Goal: Information Seeking & Learning: Learn about a topic

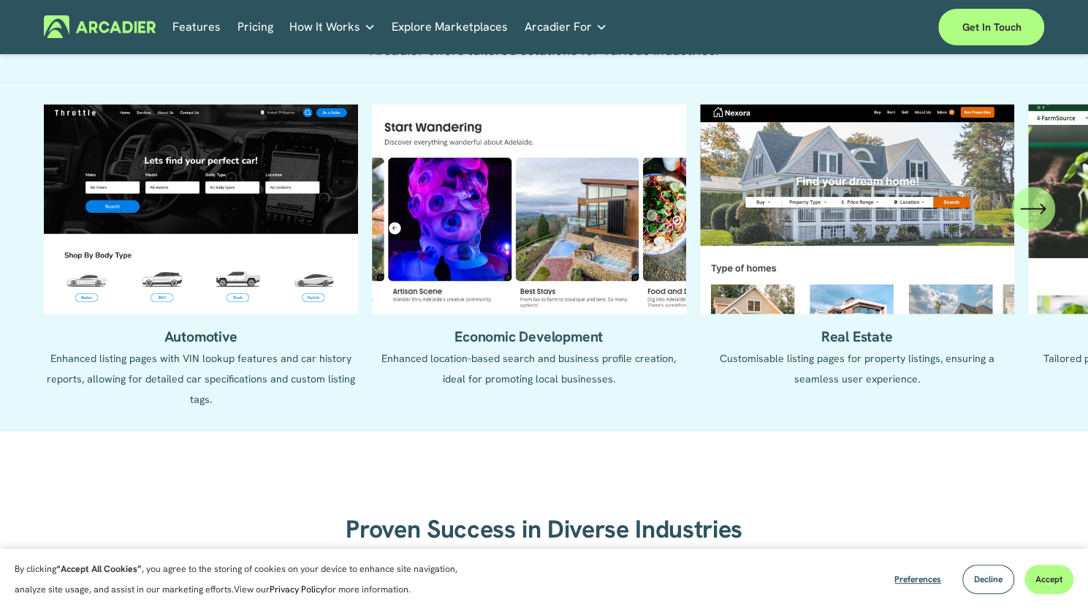
scroll to position [1438, 0]
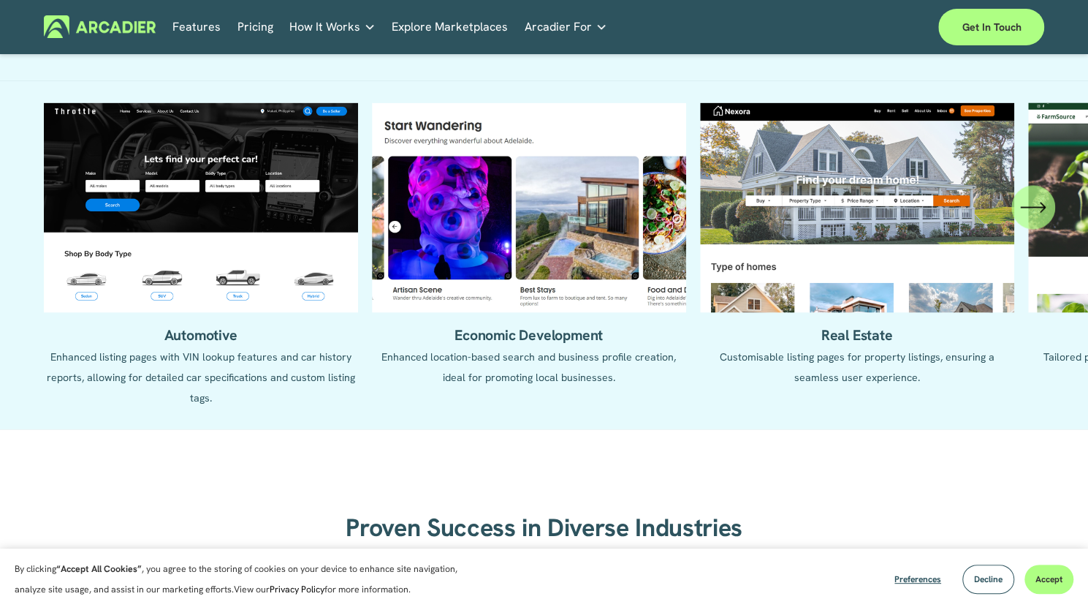
click at [1037, 220] on icon "\a \a \a Next\a \a" at bounding box center [1033, 207] width 26 height 26
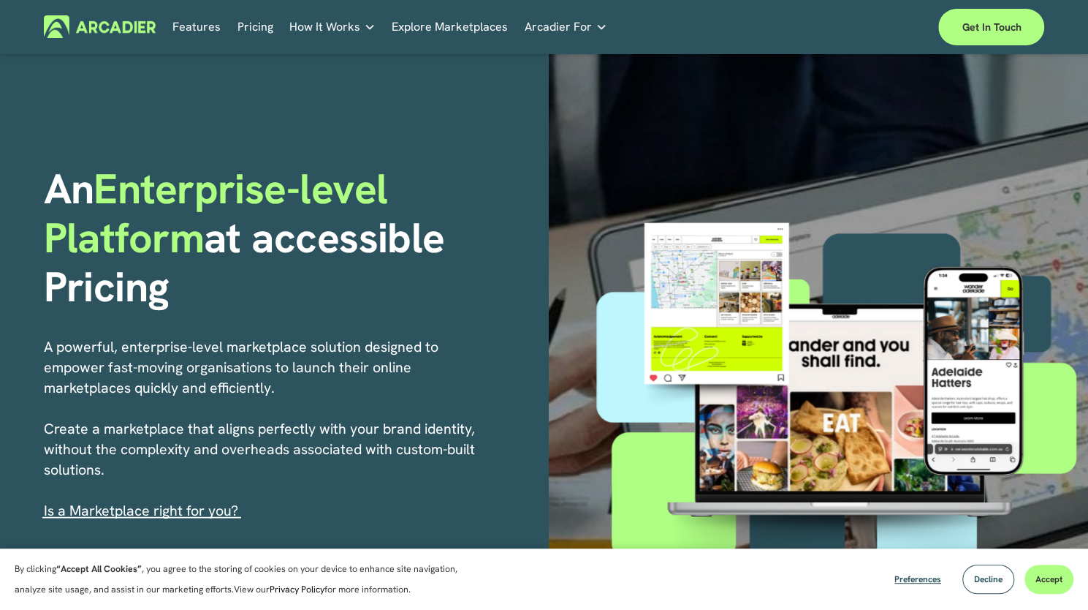
scroll to position [0, 0]
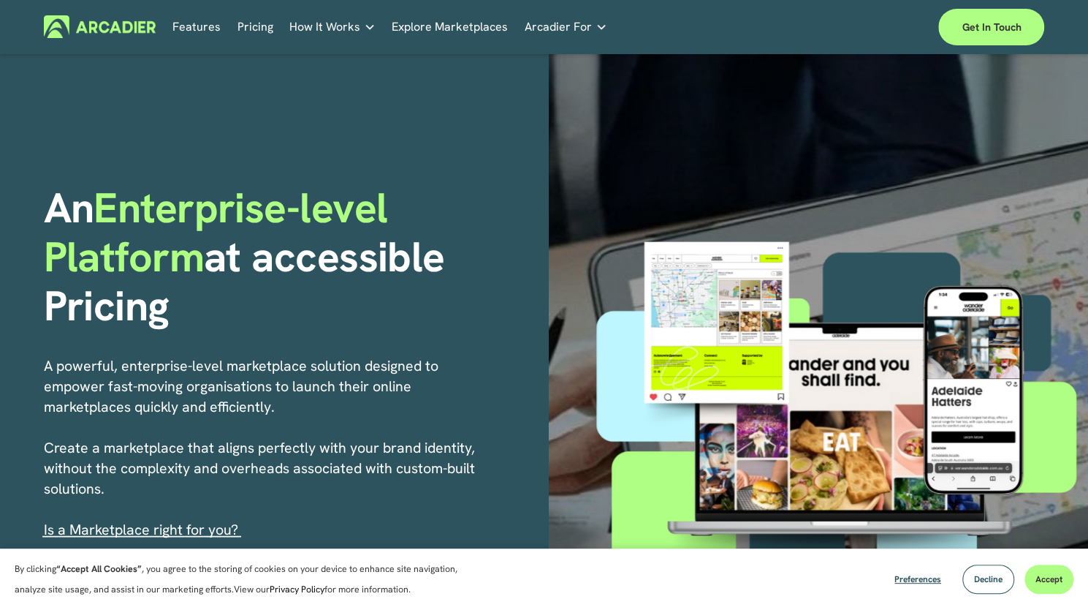
click at [200, 31] on link "Features" at bounding box center [196, 26] width 48 height 23
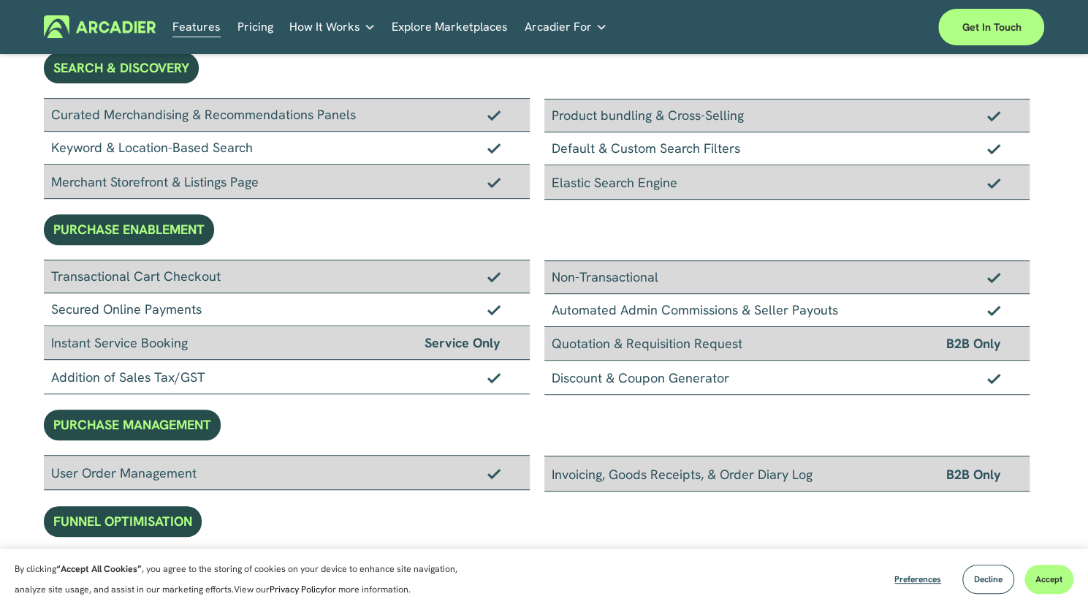
scroll to position [259, 0]
click at [250, 29] on link "Pricing" at bounding box center [256, 26] width 36 height 23
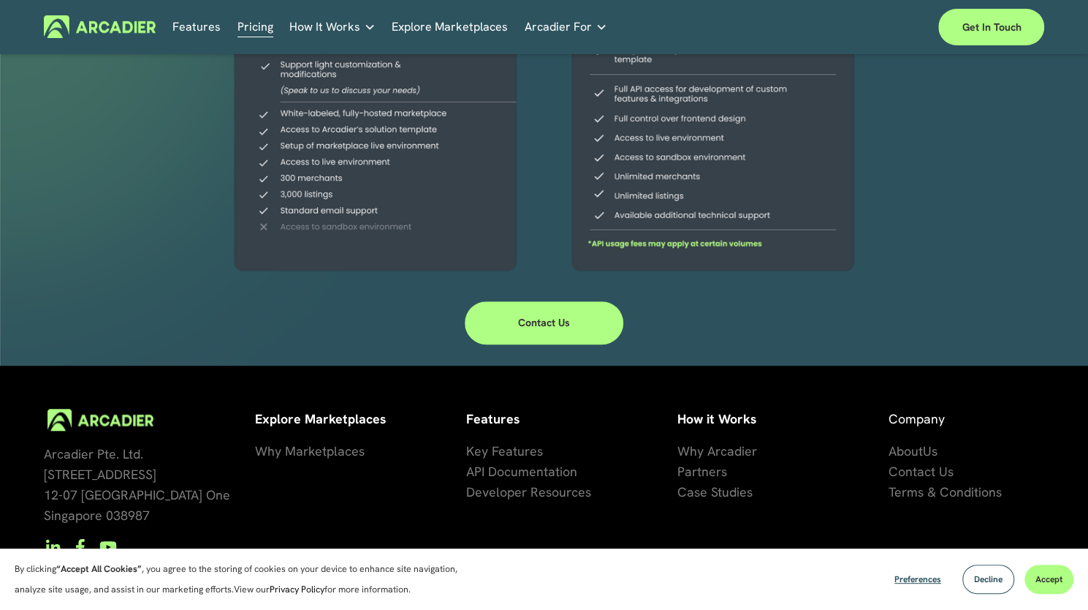
scroll to position [488, 0]
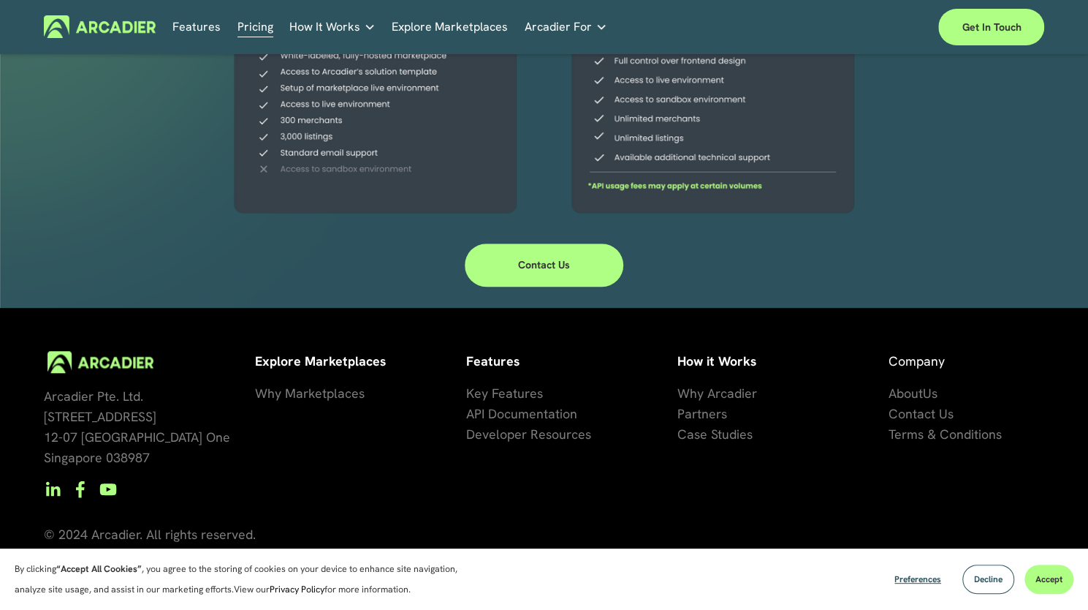
click at [585, 35] on span "Arcadier For" at bounding box center [558, 27] width 67 height 20
click at [599, 26] on icon "folder dropdown" at bounding box center [602, 27] width 12 height 12
click at [582, 23] on span "Arcadier For" at bounding box center [558, 27] width 67 height 20
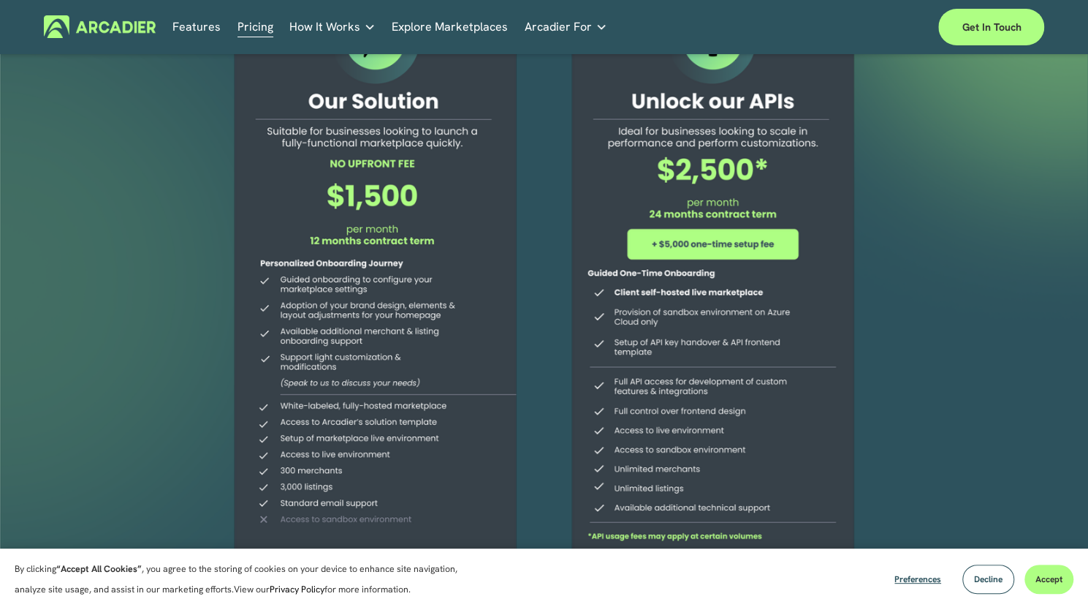
scroll to position [127, 0]
click at [253, 23] on link "Pricing" at bounding box center [256, 26] width 36 height 23
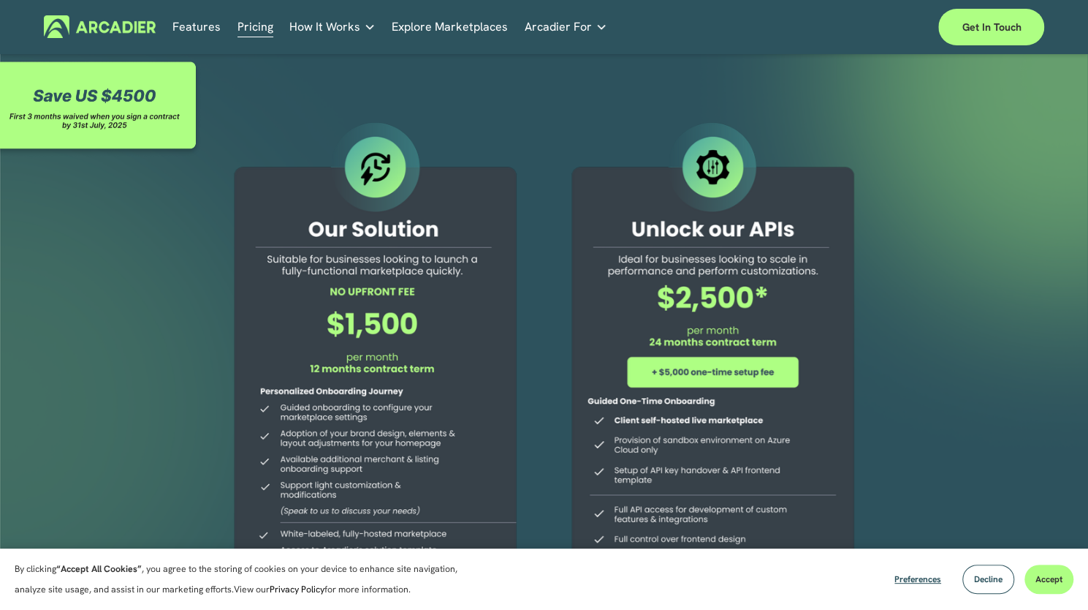
click at [349, 28] on span "How It Works" at bounding box center [324, 27] width 71 height 20
click at [364, 27] on icon "folder dropdown" at bounding box center [370, 27] width 12 height 12
click at [352, 32] on span "How It Works" at bounding box center [324, 27] width 71 height 20
click at [0, 0] on div "Why Arcadier Partners About Us Contact Case Studies How It Works Why Arcadier P…" at bounding box center [0, 0] width 0 height 0
click at [598, 30] on icon "folder dropdown" at bounding box center [602, 27] width 12 height 12
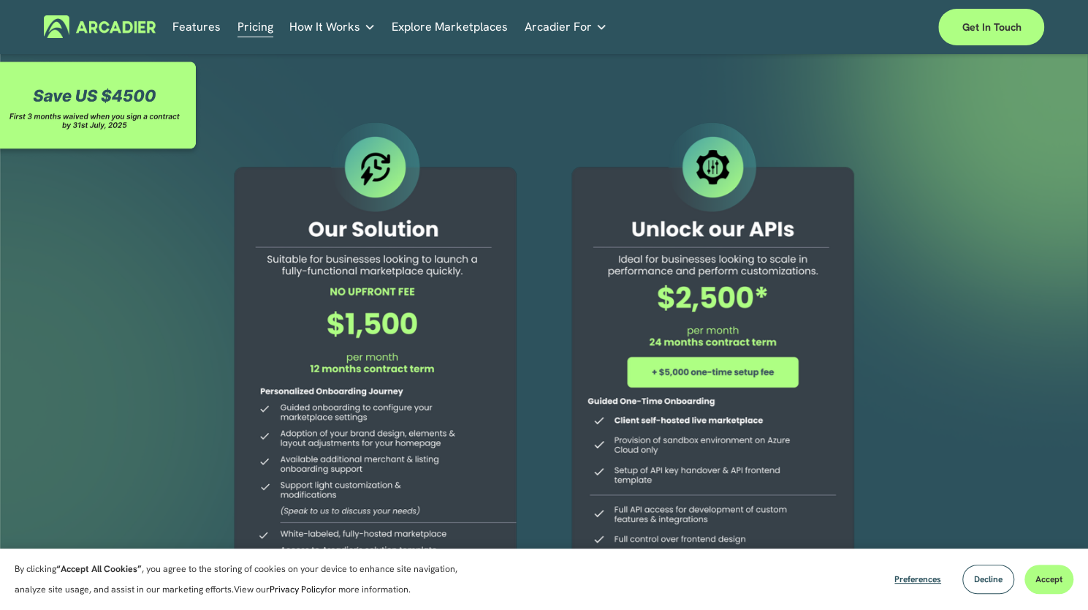
click at [430, 31] on link "Explore Marketplaces" at bounding box center [450, 26] width 116 height 23
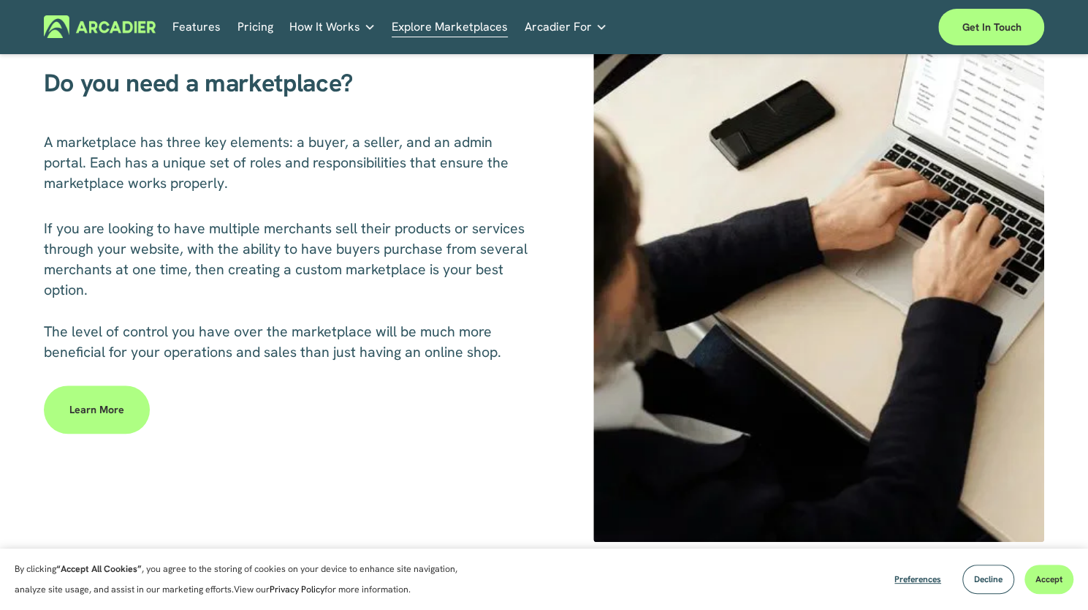
scroll to position [655, 0]
